Goal: Task Accomplishment & Management: Manage account settings

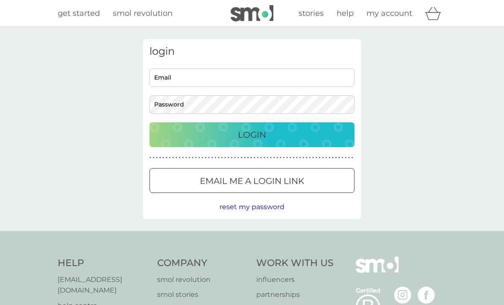
click at [258, 79] on input "Email" at bounding box center [251, 77] width 205 height 18
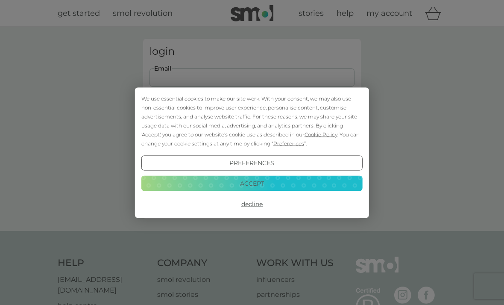
type input "suetraveller@gmail.com"
click at [252, 134] on button "Login" at bounding box center [251, 134] width 205 height 25
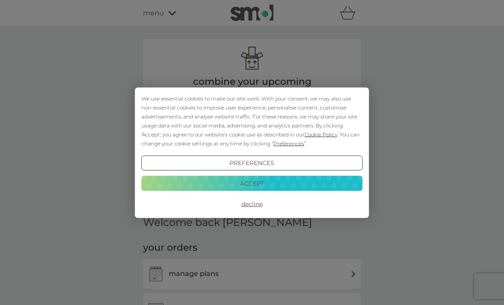
click at [248, 208] on button "Decline" at bounding box center [251, 203] width 221 height 15
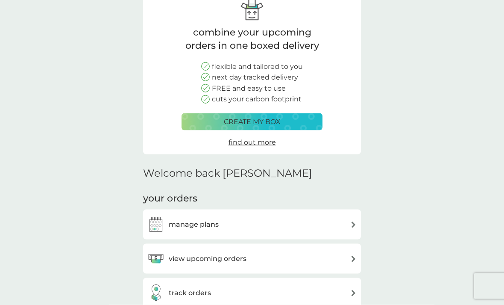
scroll to position [87, 0]
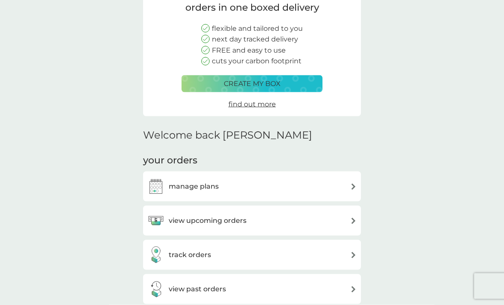
click at [336, 182] on div "manage plans" at bounding box center [251, 186] width 209 height 17
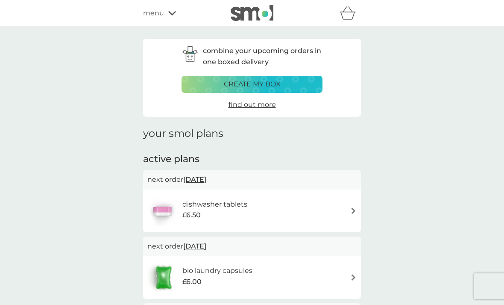
click at [346, 214] on div "dishwasher tablets £6.50" at bounding box center [251, 211] width 209 height 30
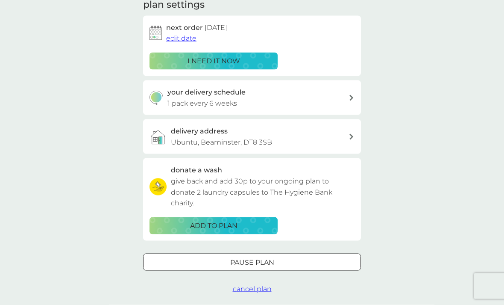
scroll to position [129, 0]
click at [310, 257] on div "Pause plan" at bounding box center [252, 261] width 217 height 11
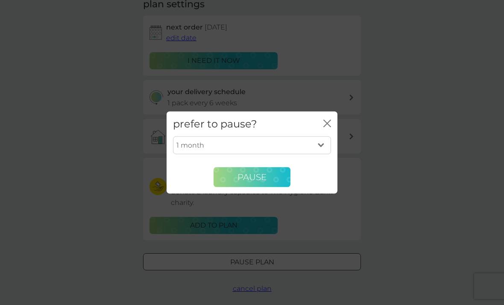
click at [269, 187] on button "Pause" at bounding box center [252, 177] width 77 height 21
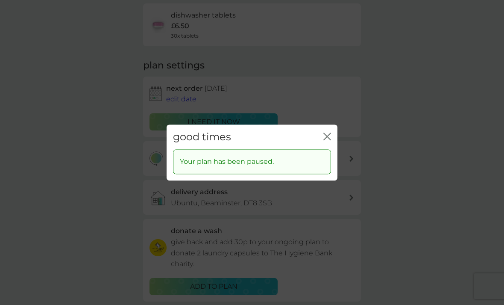
scroll to position [29, 0]
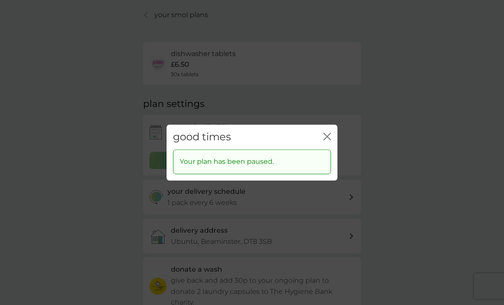
click at [324, 134] on icon "close" at bounding box center [327, 136] width 8 height 8
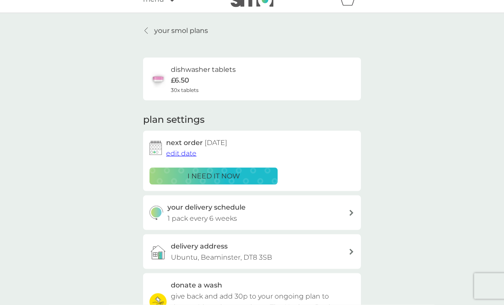
scroll to position [0, 0]
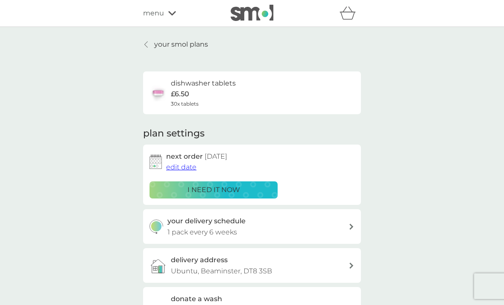
click at [169, 49] on p "your smol plans" at bounding box center [181, 44] width 54 height 11
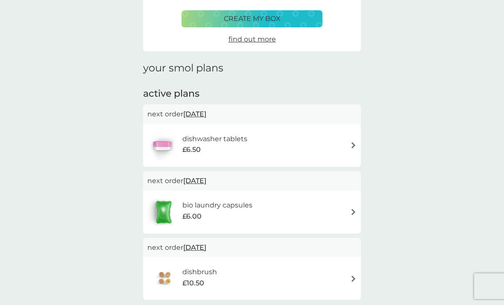
scroll to position [64, 0]
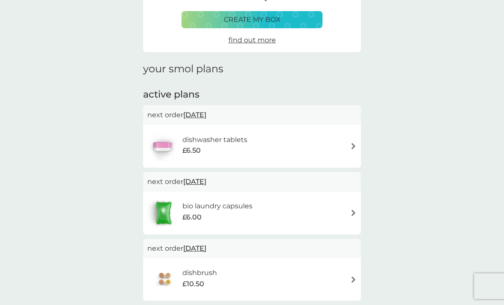
click at [275, 220] on div "bio laundry capsules £6.00" at bounding box center [251, 213] width 209 height 30
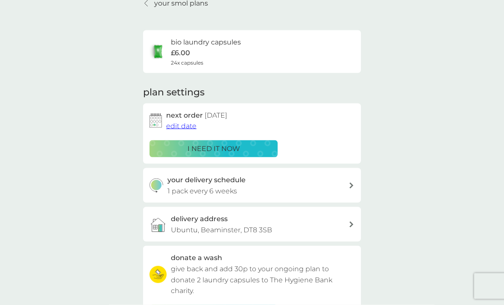
scroll to position [42, 0]
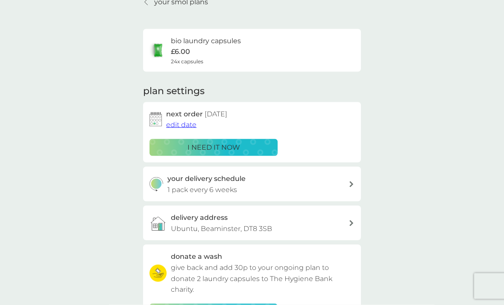
click at [226, 148] on p "i need it now" at bounding box center [213, 147] width 53 height 11
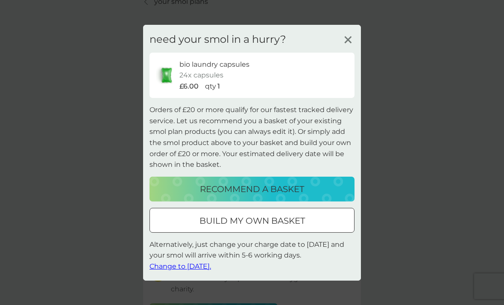
click at [196, 270] on span "Change to tomorrow." at bounding box center [180, 266] width 62 height 8
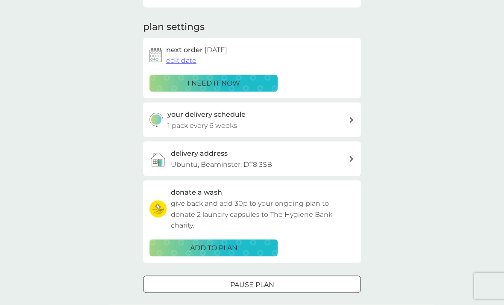
scroll to position [107, 0]
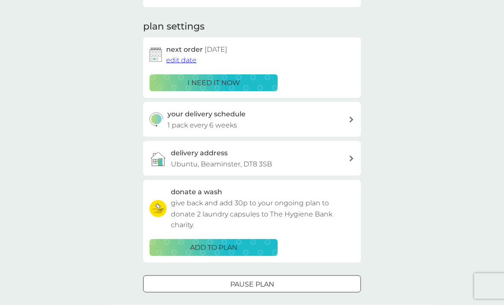
click at [336, 116] on div "your delivery schedule 1 pack every 6 weeks" at bounding box center [258, 119] width 182 height 22
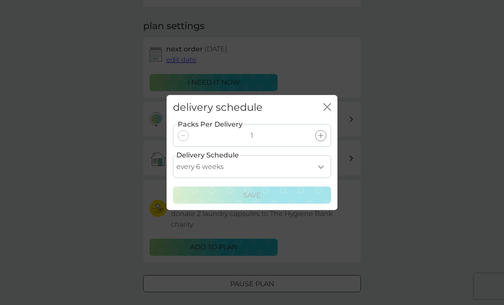
click at [321, 178] on select "every 1 week every 2 weeks every 3 weeks every 4 weeks every 5 weeks every 6 we…" at bounding box center [252, 166] width 158 height 23
select select "28"
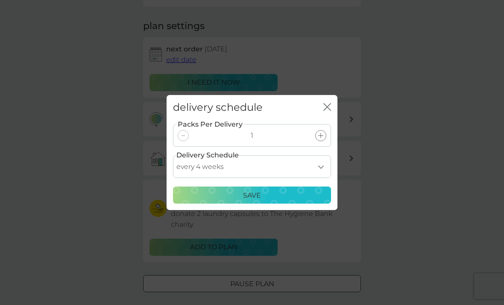
click at [265, 201] on div "Save" at bounding box center [252, 195] width 147 height 11
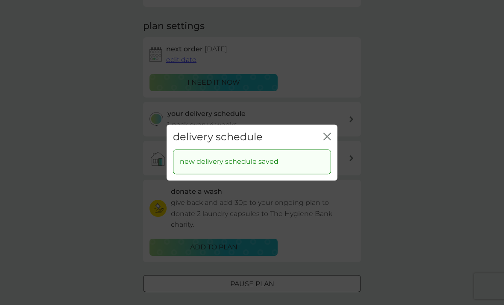
click at [335, 146] on div "delivery schedule close" at bounding box center [252, 136] width 171 height 25
click at [328, 144] on div "delivery schedule close" at bounding box center [252, 136] width 171 height 25
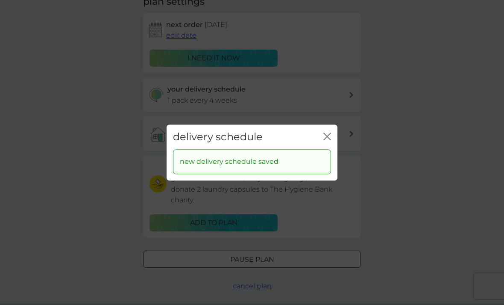
scroll to position [134, 0]
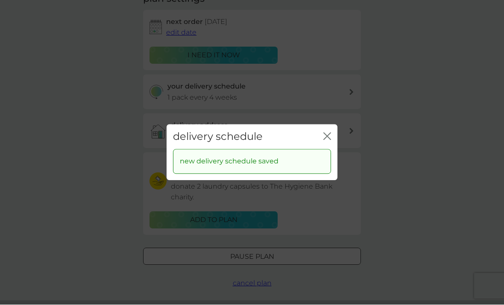
click at [328, 134] on icon "close" at bounding box center [327, 136] width 8 height 8
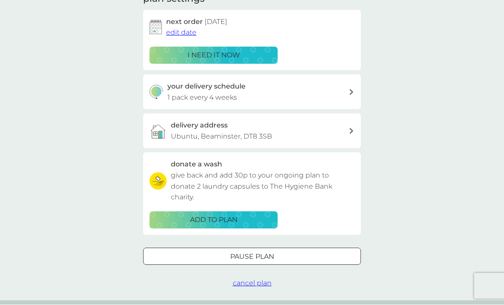
scroll to position [135, 0]
